Goal: Transaction & Acquisition: Purchase product/service

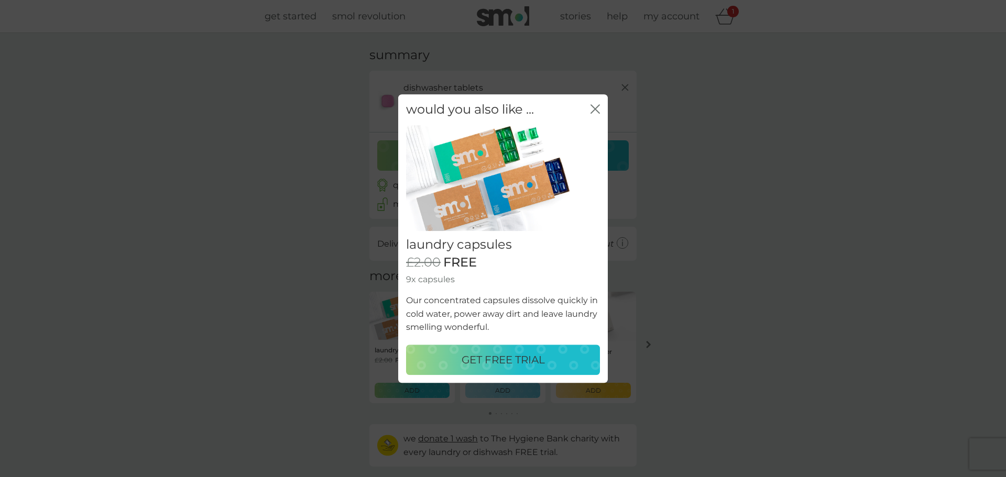
click at [534, 365] on p "GET FREE TRIAL" at bounding box center [502, 359] width 83 height 17
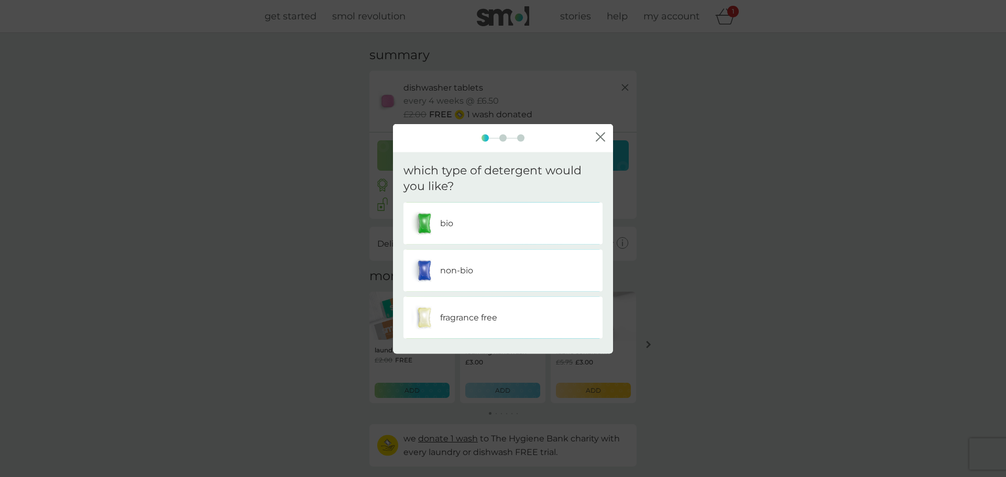
click at [512, 318] on div "fragrance free" at bounding box center [502, 318] width 183 height 26
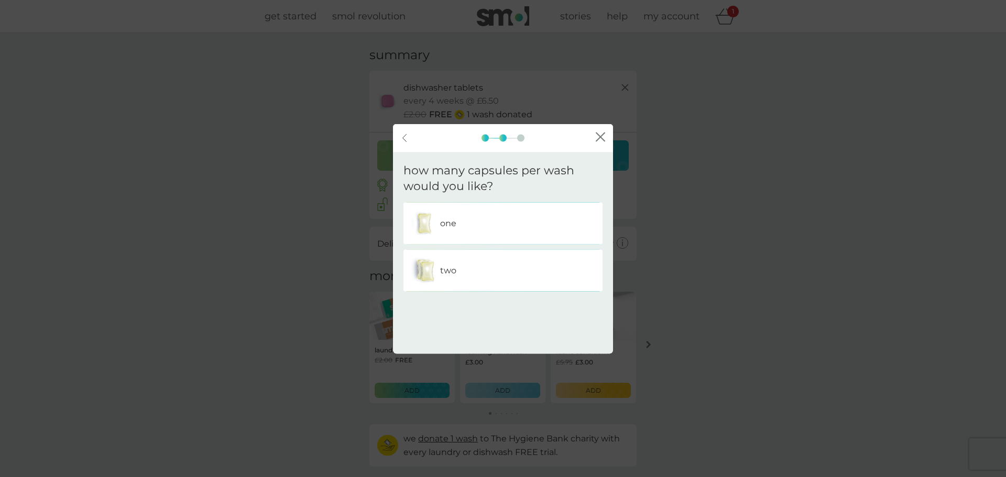
click at [505, 236] on div "one" at bounding box center [502, 224] width 183 height 26
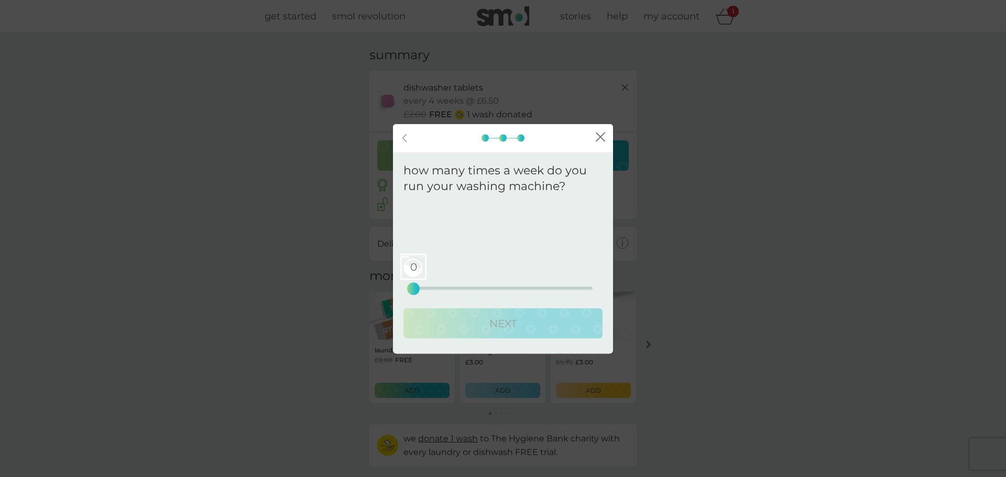
drag, startPoint x: 410, startPoint y: 283, endPoint x: 450, endPoint y: 288, distance: 40.1
click at [450, 288] on div "We recommend a plan delivery frequency of . 0 0 12.5 25" at bounding box center [502, 249] width 199 height 93
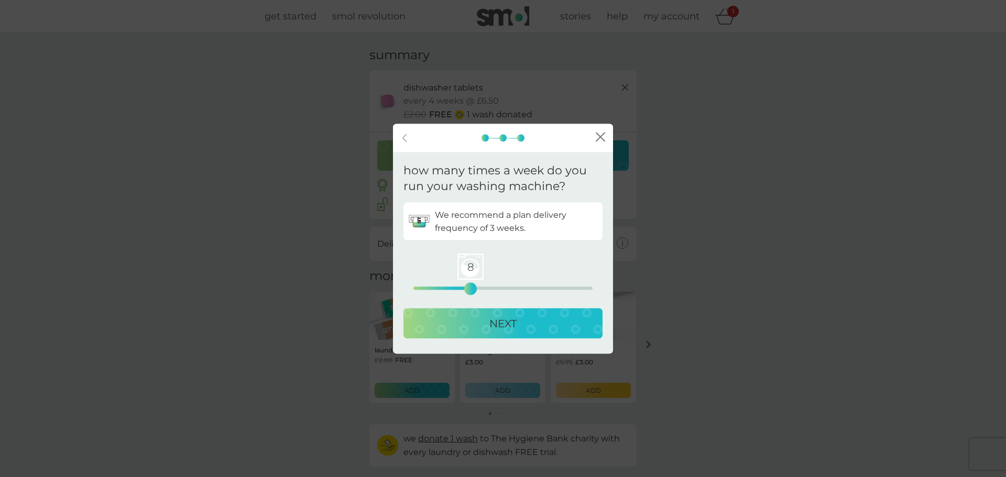
drag, startPoint x: 412, startPoint y: 290, endPoint x: 467, endPoint y: 290, distance: 55.0
click at [468, 290] on div "8" at bounding box center [470, 289] width 4 height 4
click at [506, 328] on p "NEXT" at bounding box center [502, 323] width 27 height 17
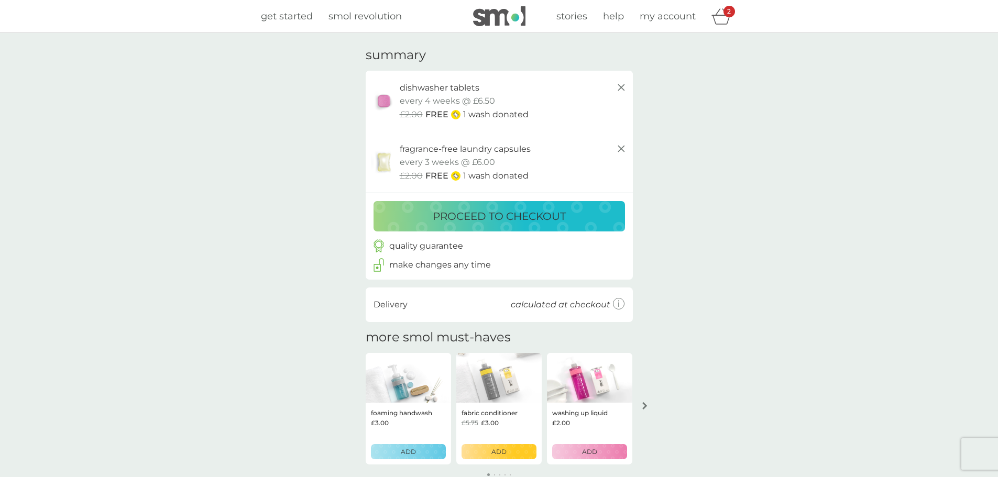
click at [525, 219] on p "proceed to checkout" at bounding box center [499, 216] width 133 height 17
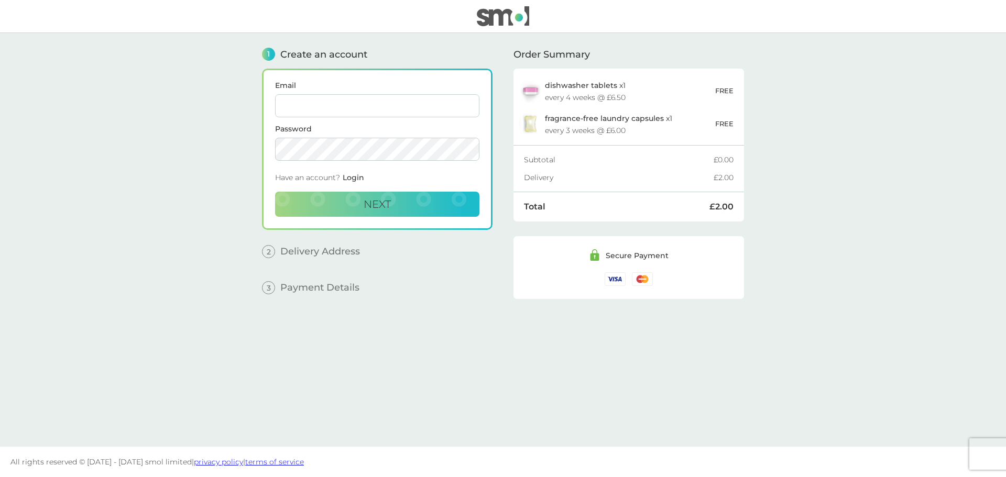
click at [368, 115] on input "Email" at bounding box center [377, 105] width 204 height 23
type input "[EMAIL_ADDRESS][DOMAIN_NAME]"
click at [417, 201] on button "Next" at bounding box center [377, 204] width 204 height 25
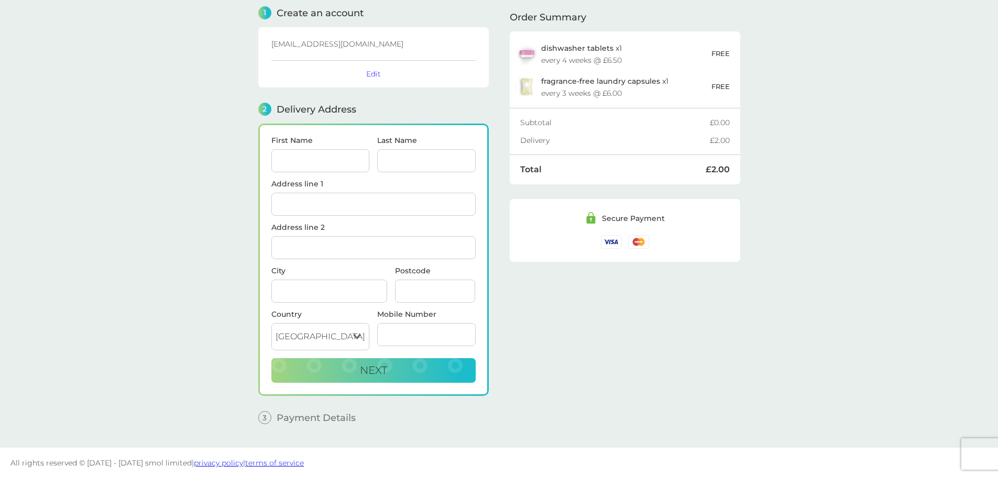
scroll to position [42, 0]
click at [327, 173] on div "First Name" at bounding box center [320, 157] width 106 height 43
click at [324, 162] on input "First Name" at bounding box center [320, 159] width 98 height 23
type input "[PERSON_NAME]"
type input "Westwell"
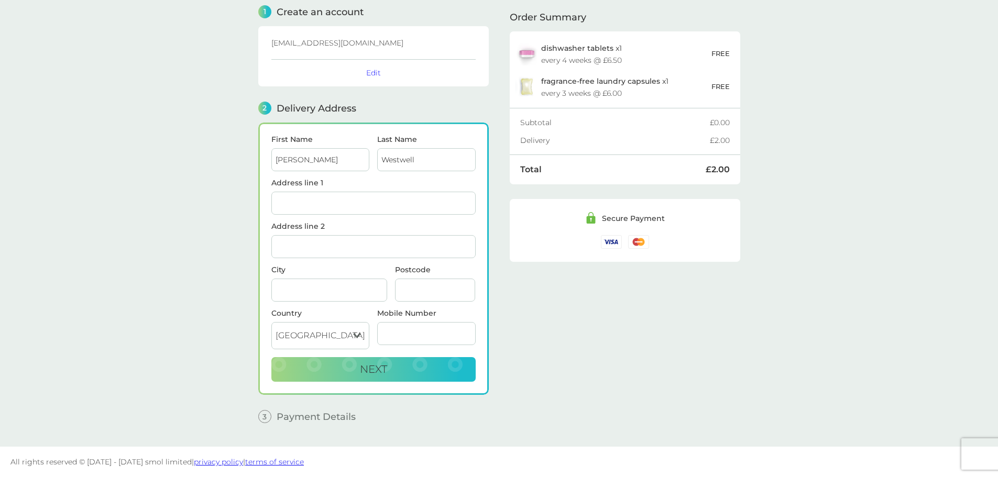
type input "14"
type input "[GEOGRAPHIC_DATA]"
type input "Kendal"
type input "LA97JL"
type input "07790216979"
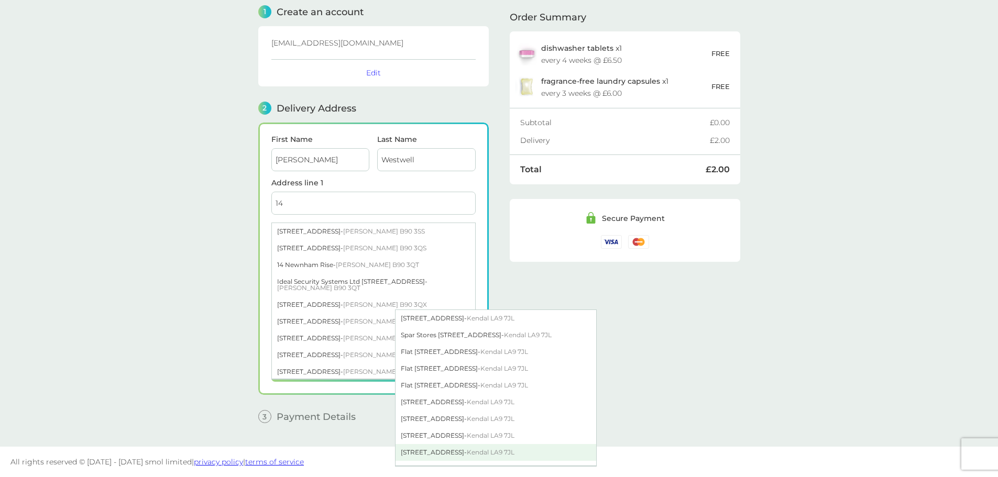
scroll to position [46, 0]
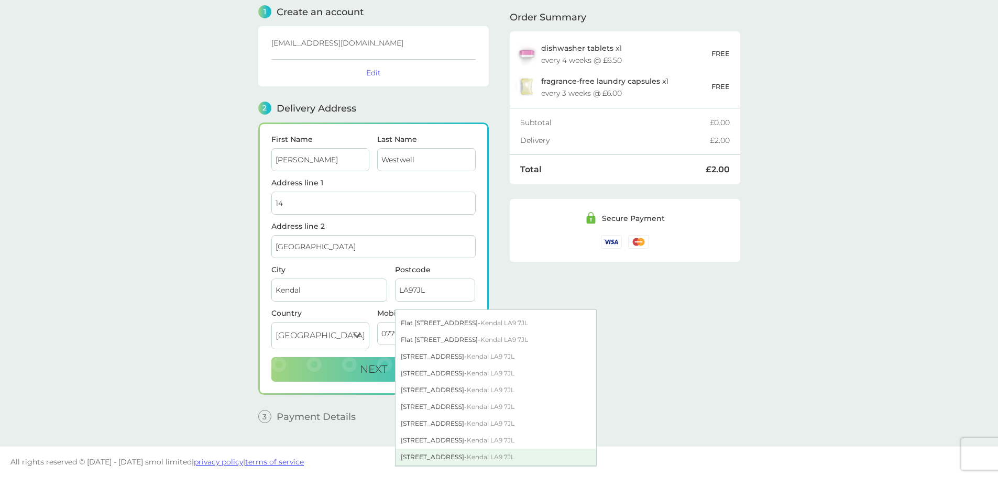
click at [435, 455] on div "[STREET_ADDRESS]" at bounding box center [495, 457] width 201 height 17
type input "[STREET_ADDRESS]"
type input "LA9 7JL"
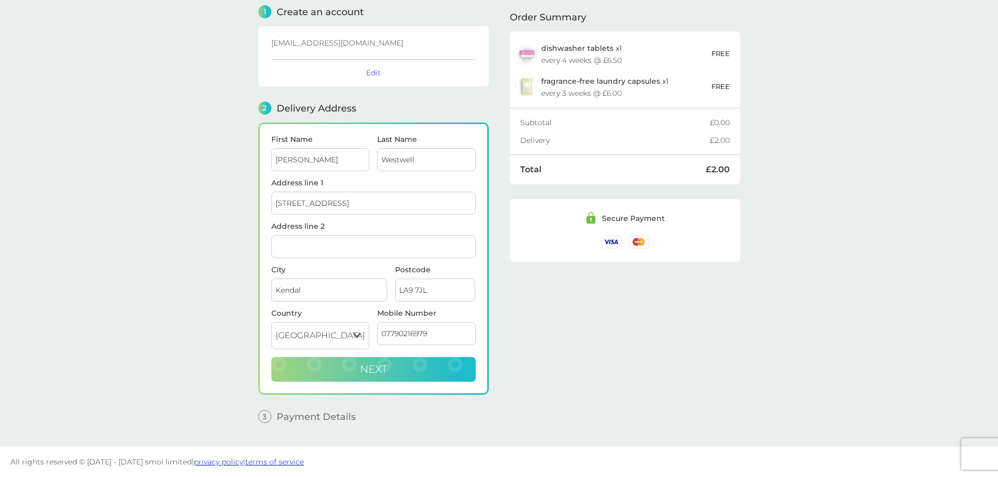
click at [442, 373] on button "Next" at bounding box center [373, 369] width 204 height 25
checkbox input "true"
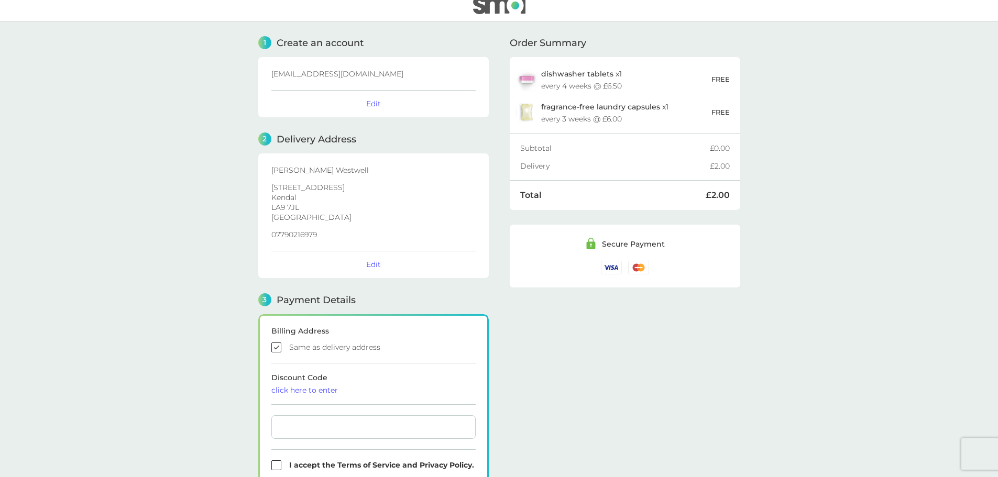
scroll to position [0, 0]
